Goal: Task Accomplishment & Management: Use online tool/utility

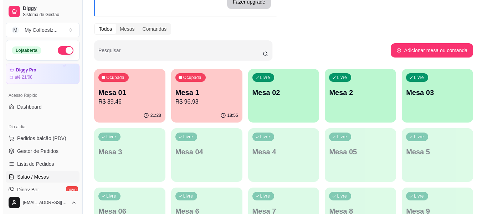
scroll to position [71, 0]
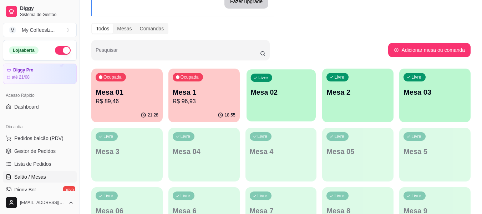
click at [275, 100] on div "Livre Mesa 02" at bounding box center [280, 90] width 69 height 43
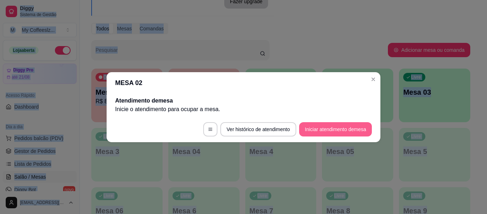
click at [348, 132] on button "Iniciar atendimento de mesa" at bounding box center [335, 129] width 73 height 14
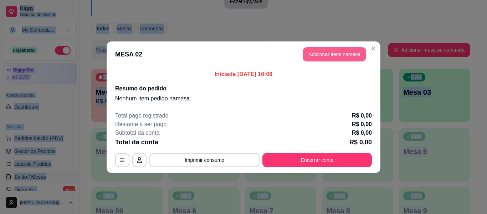
click at [319, 55] on button "Adicionar itens na mesa" at bounding box center [334, 54] width 63 height 14
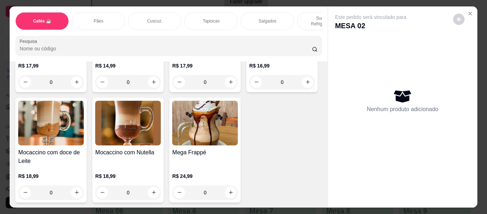
scroll to position [856, 0]
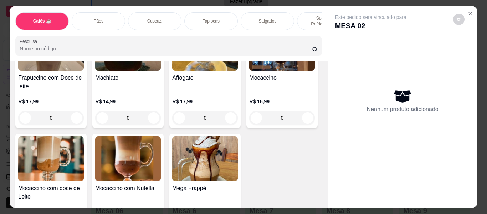
type input "1"
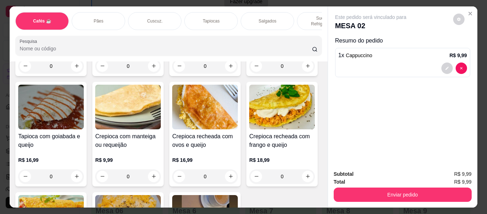
scroll to position [1925, 0]
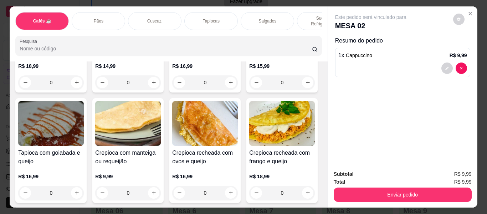
type input "1"
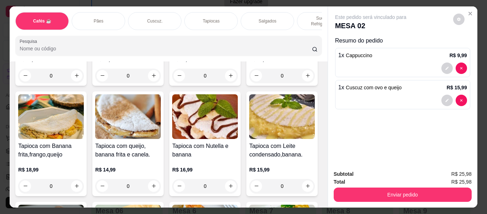
scroll to position [1818, 0]
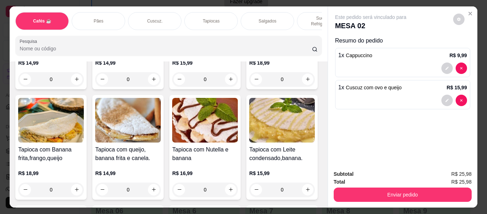
click at [217, 16] on div "Tapiocas" at bounding box center [210, 21] width 53 height 18
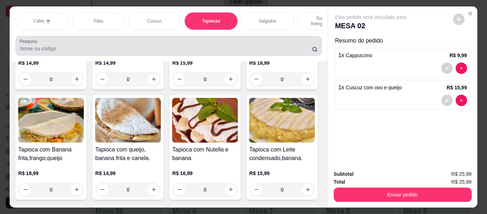
scroll to position [19, 0]
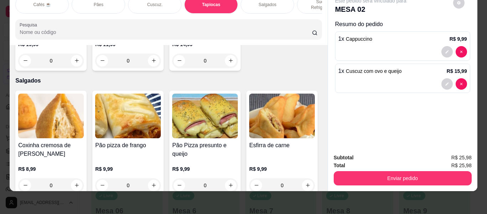
type input "1"
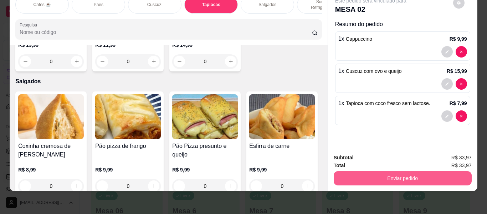
click at [396, 172] on button "Enviar pedido" at bounding box center [403, 178] width 138 height 14
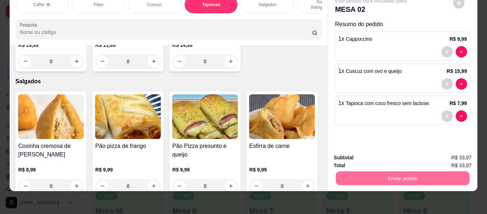
click at [370, 153] on button "Não registrar e enviar pedido" at bounding box center [379, 155] width 74 height 14
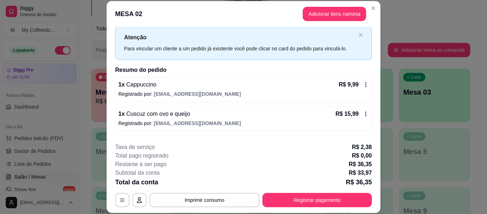
scroll to position [43, 0]
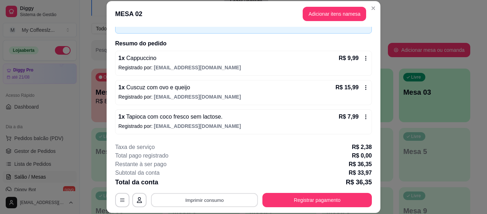
click at [217, 199] on button "Imprimir consumo" at bounding box center [204, 200] width 107 height 14
click at [205, 180] on button "impressora" at bounding box center [204, 183] width 52 height 11
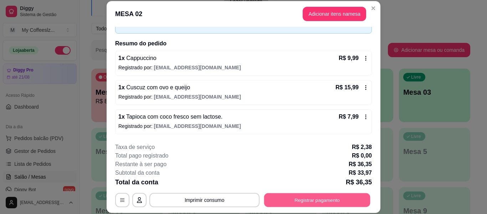
click at [323, 200] on button "Registrar pagamento" at bounding box center [317, 200] width 106 height 14
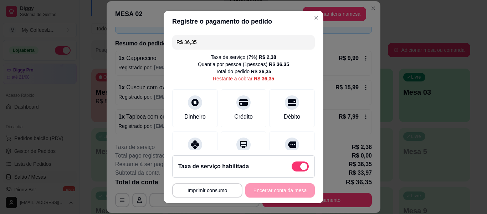
click at [292, 166] on span at bounding box center [300, 166] width 17 height 10
click at [291, 168] on input "checkbox" at bounding box center [293, 170] width 5 height 5
checkbox input "true"
type input "R$ 33,97"
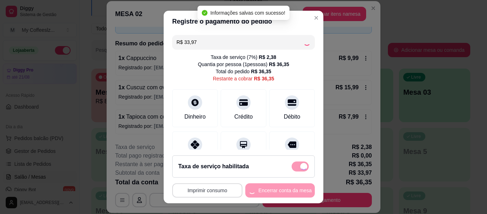
checkbox input "false"
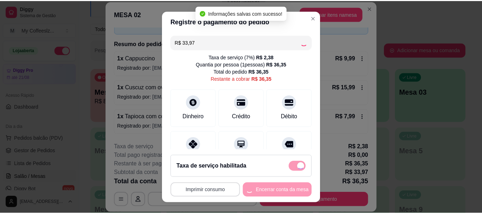
scroll to position [35, 0]
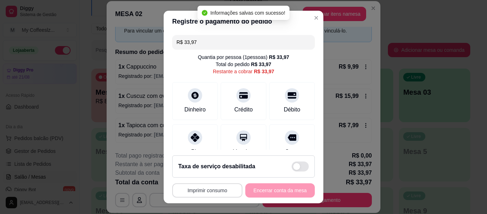
click at [208, 189] on button "Imprimir consumo" at bounding box center [207, 190] width 70 height 14
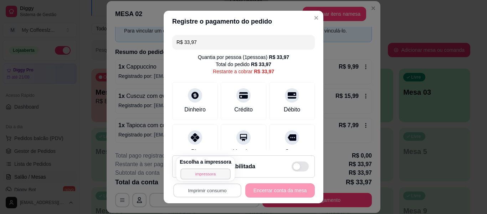
click at [211, 173] on button "impressora" at bounding box center [205, 173] width 50 height 11
click at [214, 191] on button "Imprimir consumo" at bounding box center [207, 190] width 70 height 14
click at [211, 174] on button "impressora" at bounding box center [206, 173] width 52 height 11
click at [203, 190] on button "Imprimir consumo" at bounding box center [207, 190] width 70 height 14
click at [200, 161] on h4 "Escolha a impressora" at bounding box center [206, 161] width 52 height 7
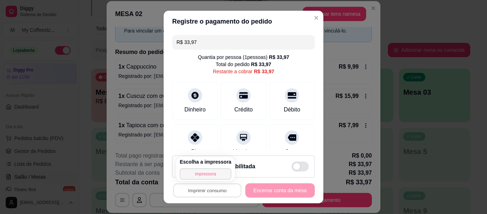
click at [217, 173] on button "impressora" at bounding box center [206, 173] width 52 height 11
click at [206, 190] on button "Imprimir consumo" at bounding box center [207, 190] width 70 height 14
click at [208, 161] on h4 "Escolha a impressora" at bounding box center [206, 161] width 52 height 7
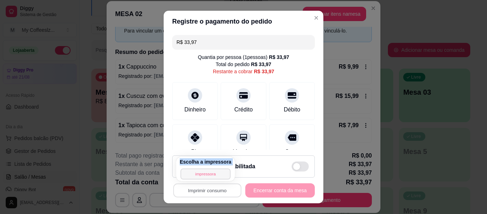
click at [212, 173] on button "impressora" at bounding box center [205, 173] width 50 height 11
click at [211, 190] on button "Imprimir consumo" at bounding box center [207, 190] width 68 height 14
click at [207, 175] on button "impressora" at bounding box center [205, 173] width 50 height 11
click at [215, 190] on button "Imprimir consumo" at bounding box center [207, 190] width 70 height 14
click at [215, 173] on button "impressora" at bounding box center [205, 173] width 50 height 11
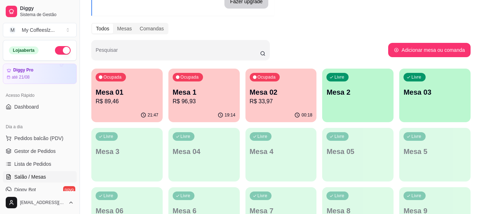
click at [281, 106] on div "Ocupada Mesa 02 R$ 33,97" at bounding box center [280, 88] width 71 height 40
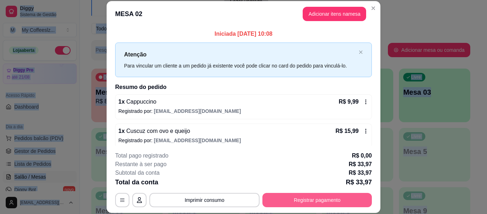
click at [313, 203] on button "Registrar pagamento" at bounding box center [316, 199] width 109 height 14
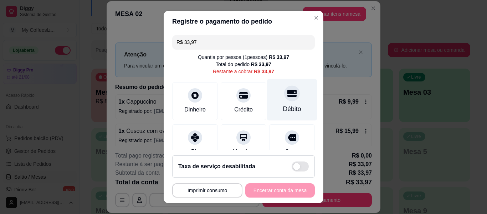
click at [283, 105] on div "Débito" at bounding box center [292, 108] width 18 height 9
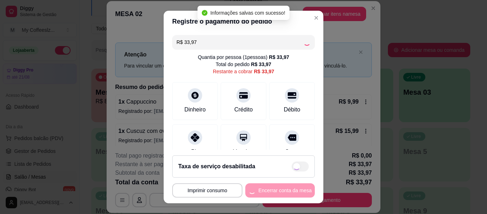
type input "R$ 0,00"
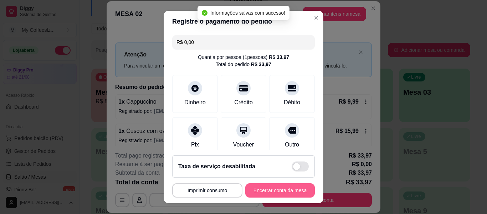
click at [284, 194] on button "Encerrar conta da mesa" at bounding box center [280, 190] width 70 height 14
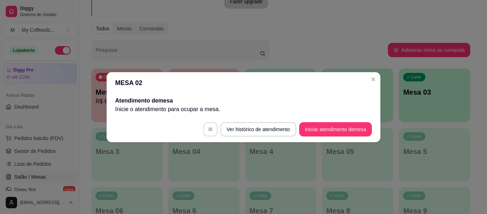
click at [208, 130] on icon "button" at bounding box center [210, 129] width 5 height 5
